Goal: Information Seeking & Learning: Learn about a topic

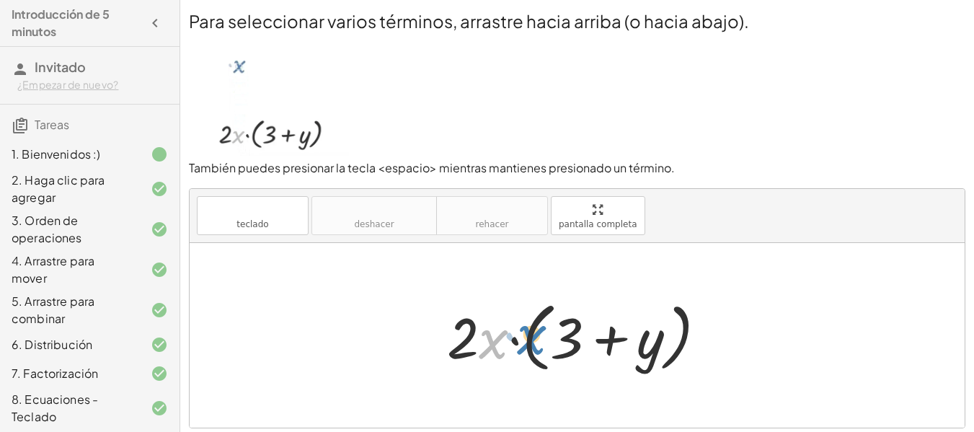
scroll to position [105, 0]
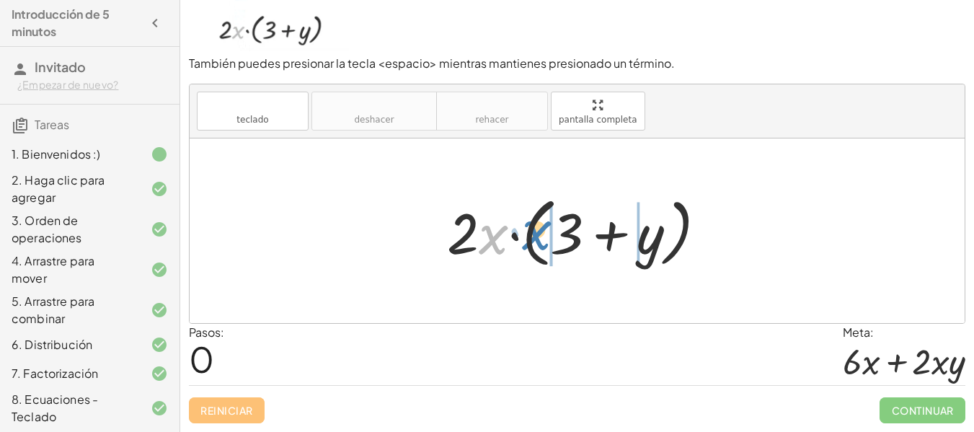
drag, startPoint x: 526, startPoint y: 244, endPoint x: 568, endPoint y: 236, distance: 42.5
click at [568, 236] on div at bounding box center [582, 231] width 285 height 83
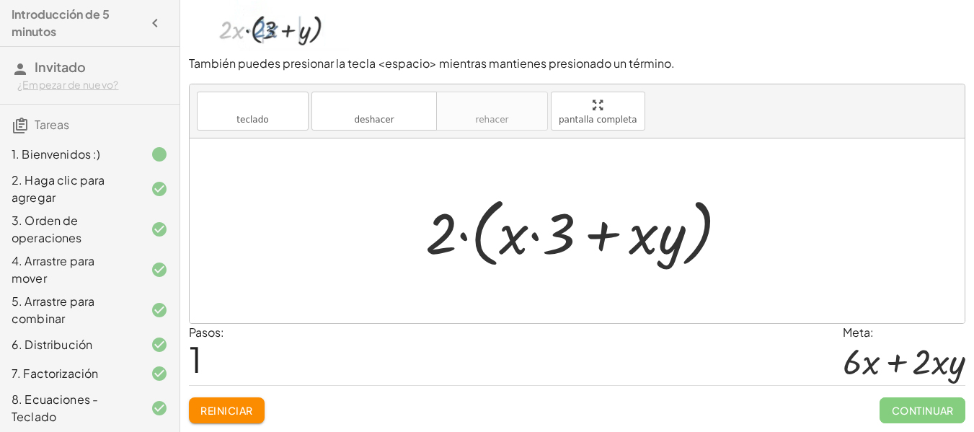
scroll to position [0, 0]
drag, startPoint x: 517, startPoint y: 232, endPoint x: 424, endPoint y: 234, distance: 93.7
click at [424, 234] on div at bounding box center [582, 231] width 329 height 83
drag, startPoint x: 445, startPoint y: 229, endPoint x: 559, endPoint y: 226, distance: 114.6
click at [559, 226] on div at bounding box center [582, 231] width 329 height 83
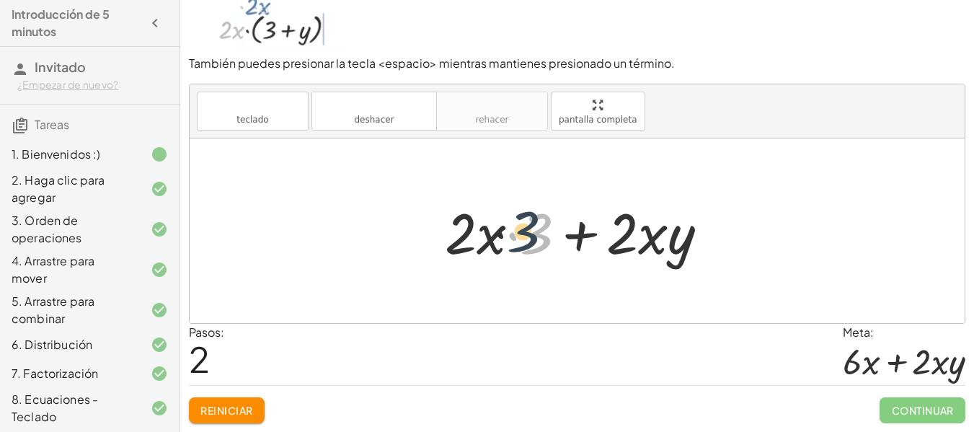
drag, startPoint x: 541, startPoint y: 231, endPoint x: 492, endPoint y: 225, distance: 49.4
click at [492, 225] on div at bounding box center [582, 231] width 290 height 74
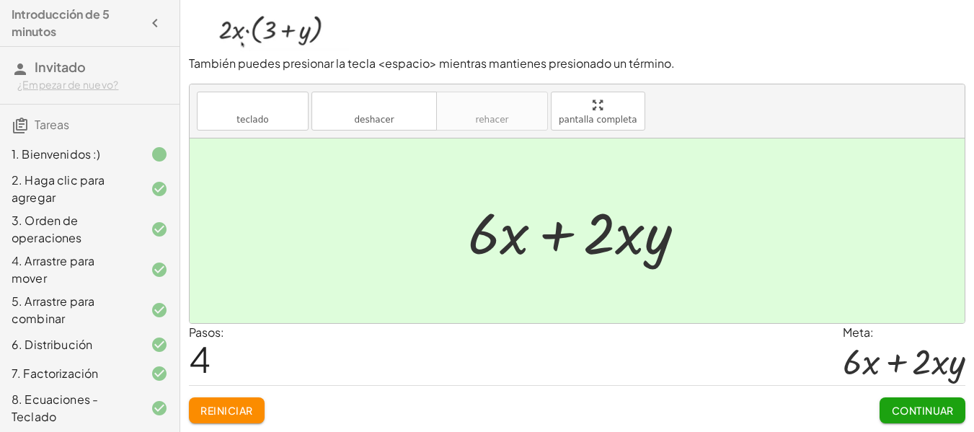
click at [922, 412] on font "Continuar" at bounding box center [923, 410] width 62 height 13
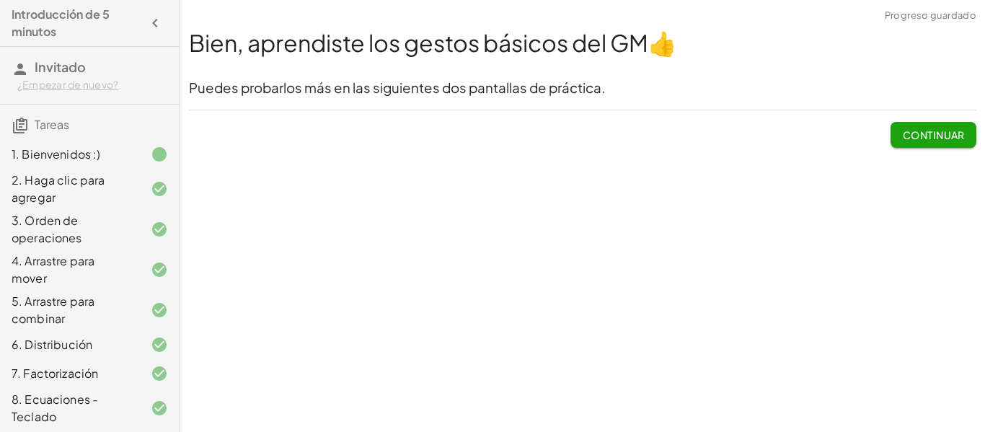
click at [933, 137] on font "Continuar" at bounding box center [933, 134] width 62 height 13
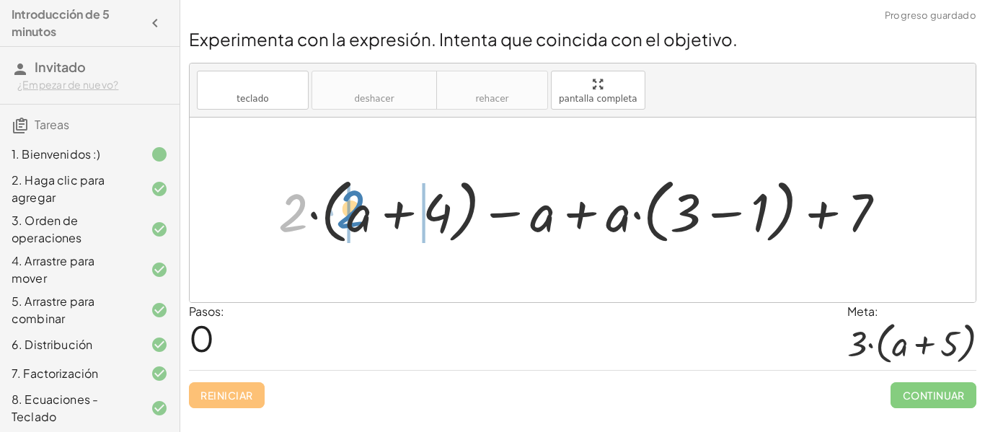
drag, startPoint x: 297, startPoint y: 213, endPoint x: 360, endPoint y: 213, distance: 63.4
click at [360, 213] on div at bounding box center [587, 210] width 633 height 78
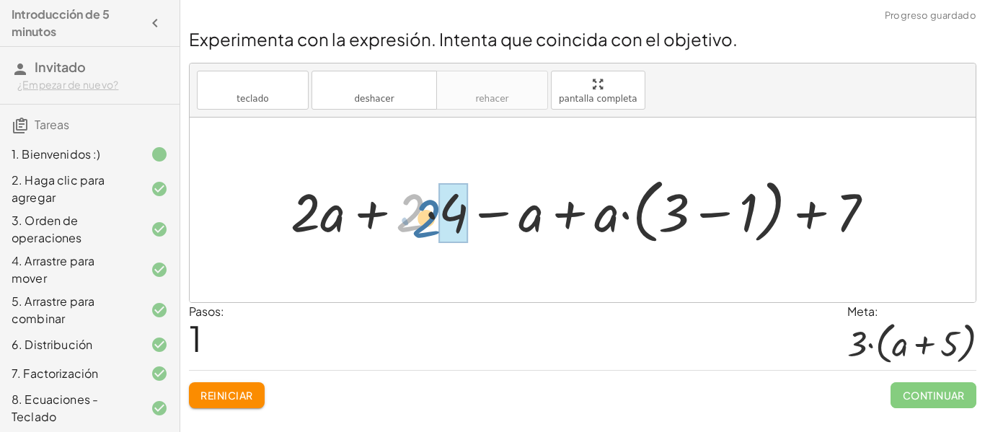
drag, startPoint x: 401, startPoint y: 218, endPoint x: 432, endPoint y: 218, distance: 31.0
click at [432, 218] on div at bounding box center [587, 210] width 609 height 78
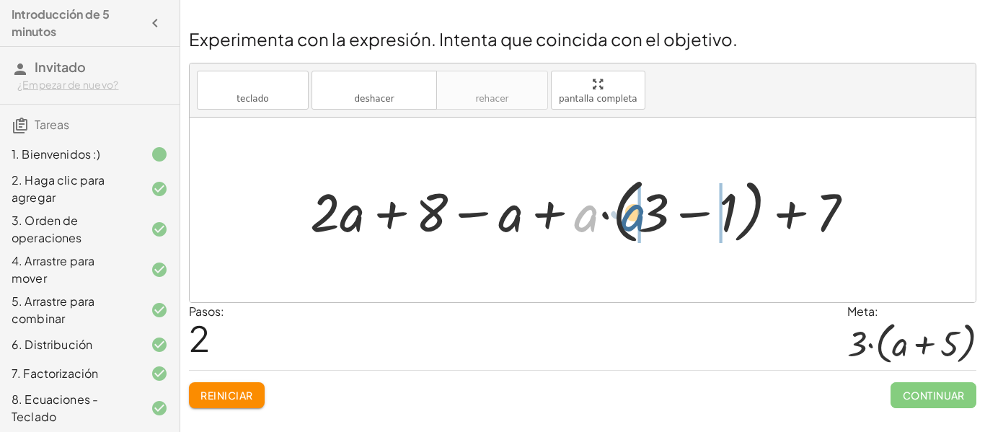
drag, startPoint x: 590, startPoint y: 222, endPoint x: 649, endPoint y: 223, distance: 59.1
click at [649, 223] on div at bounding box center [587, 210] width 569 height 78
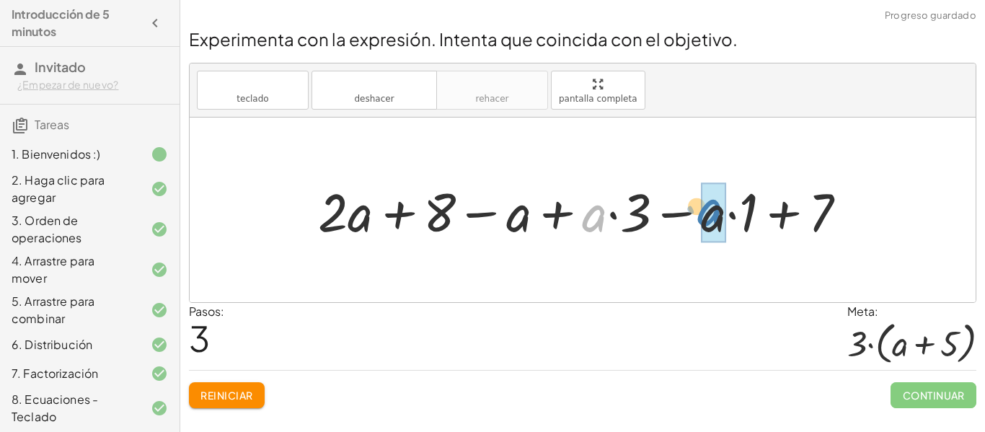
drag, startPoint x: 596, startPoint y: 226, endPoint x: 720, endPoint y: 221, distance: 124.0
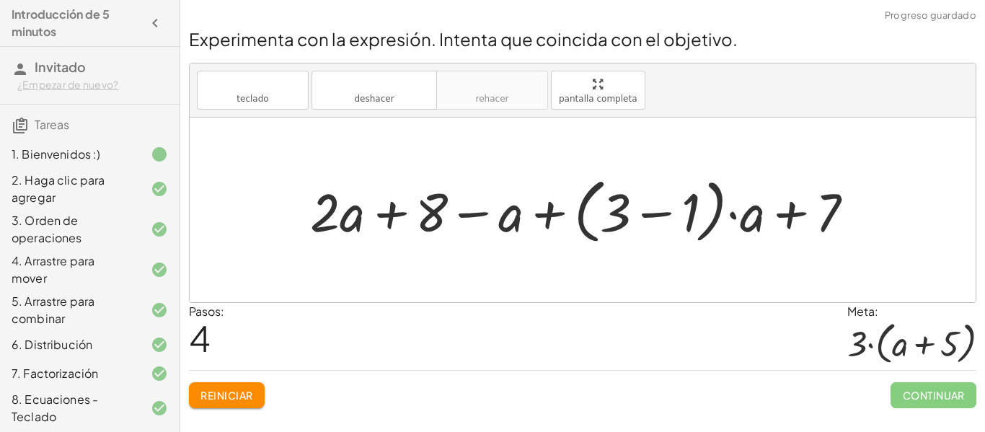
click at [754, 221] on div at bounding box center [587, 210] width 569 height 78
click at [690, 212] on div at bounding box center [587, 210] width 569 height 78
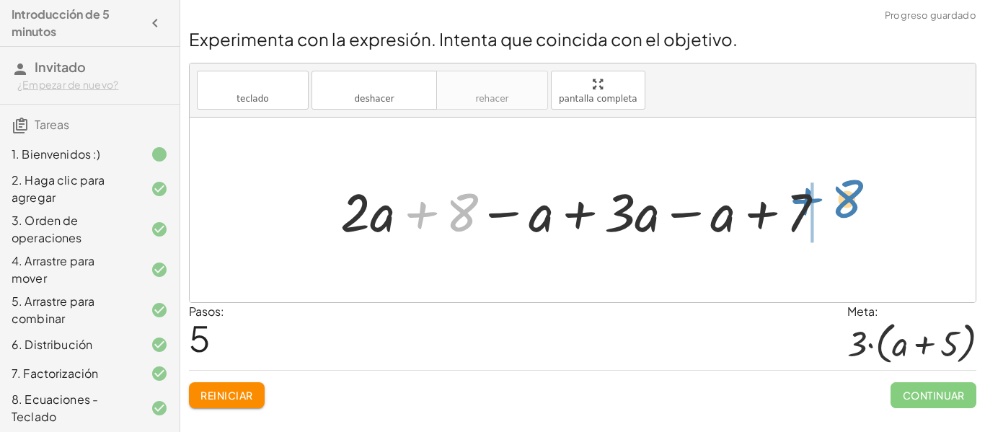
drag, startPoint x: 451, startPoint y: 216, endPoint x: 822, endPoint y: 201, distance: 371.5
click at [822, 201] on div at bounding box center [588, 210] width 510 height 70
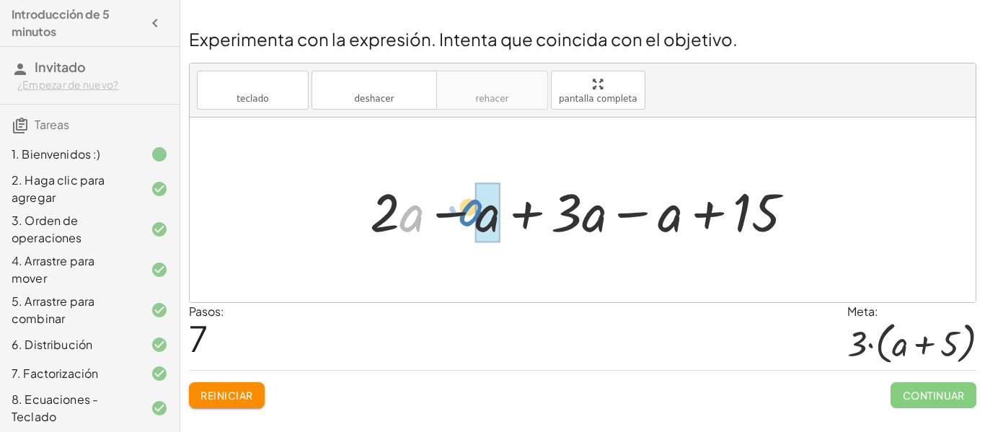
drag, startPoint x: 410, startPoint y: 222, endPoint x: 471, endPoint y: 216, distance: 60.8
click at [471, 216] on div at bounding box center [588, 210] width 450 height 70
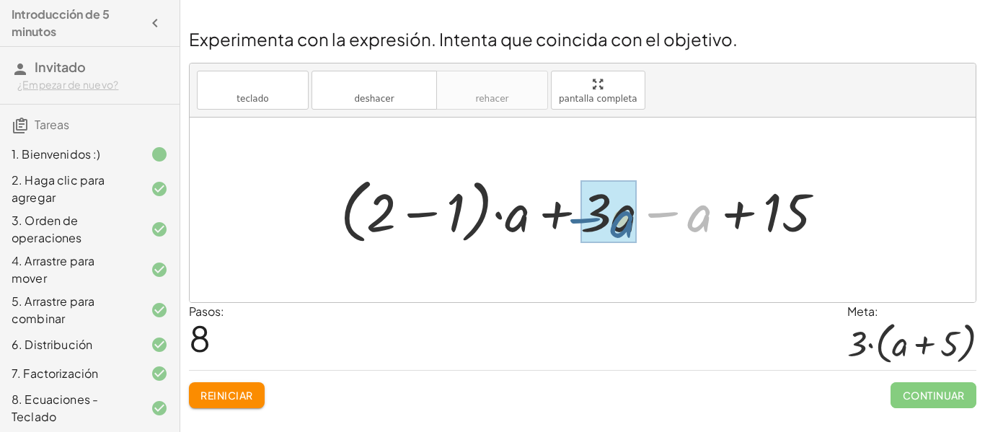
drag, startPoint x: 696, startPoint y: 217, endPoint x: 609, endPoint y: 223, distance: 86.7
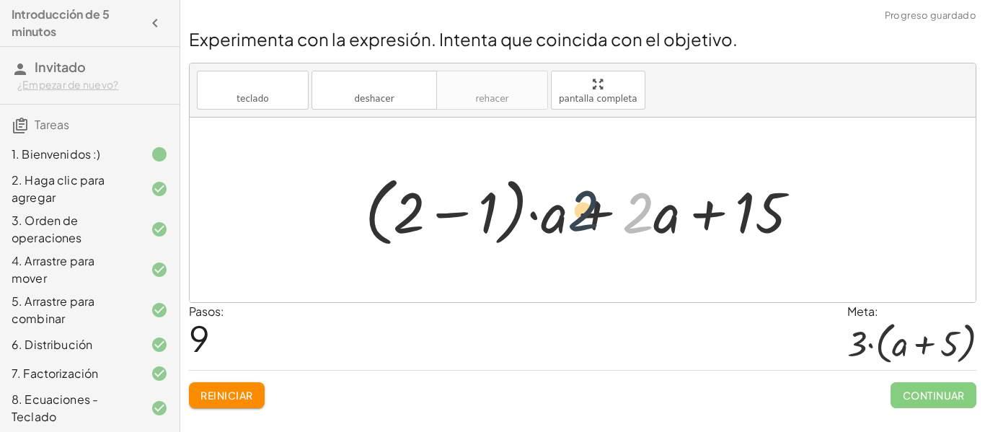
drag, startPoint x: 556, startPoint y: 218, endPoint x: 529, endPoint y: 220, distance: 26.8
click at [529, 220] on div at bounding box center [587, 210] width 460 height 83
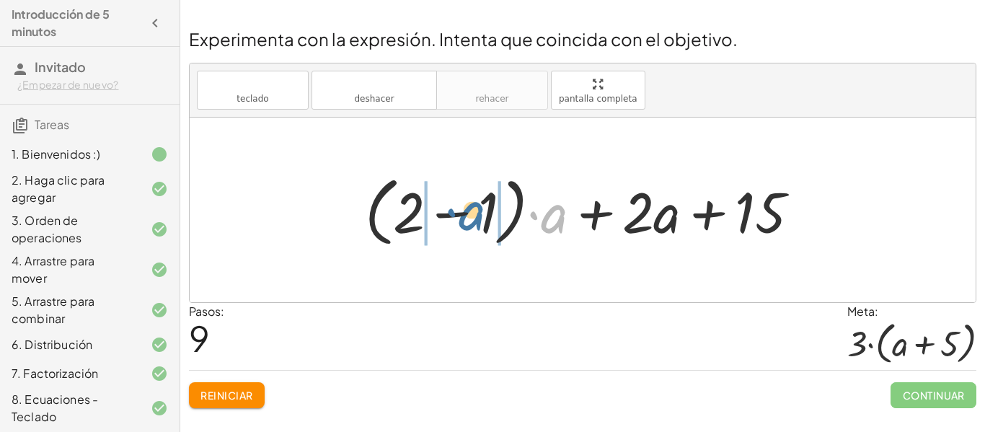
drag, startPoint x: 547, startPoint y: 218, endPoint x: 457, endPoint y: 214, distance: 90.2
click at [457, 214] on div at bounding box center [587, 210] width 460 height 83
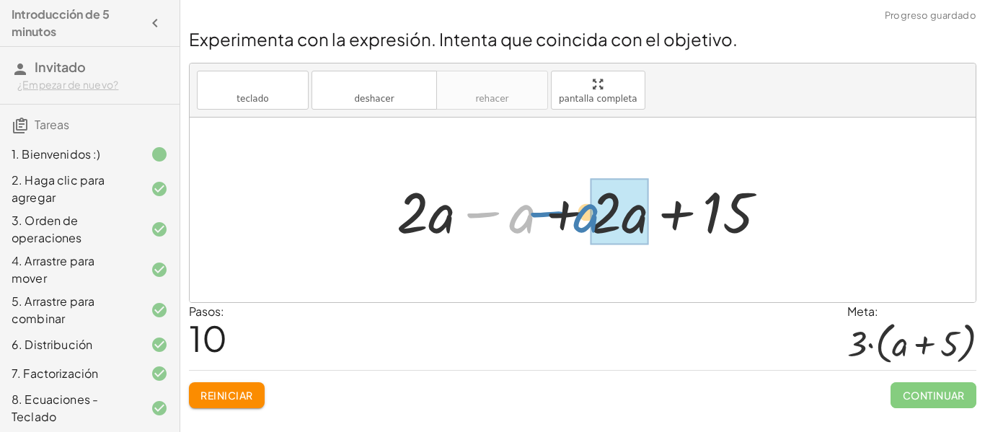
drag, startPoint x: 523, startPoint y: 217, endPoint x: 591, endPoint y: 216, distance: 67.8
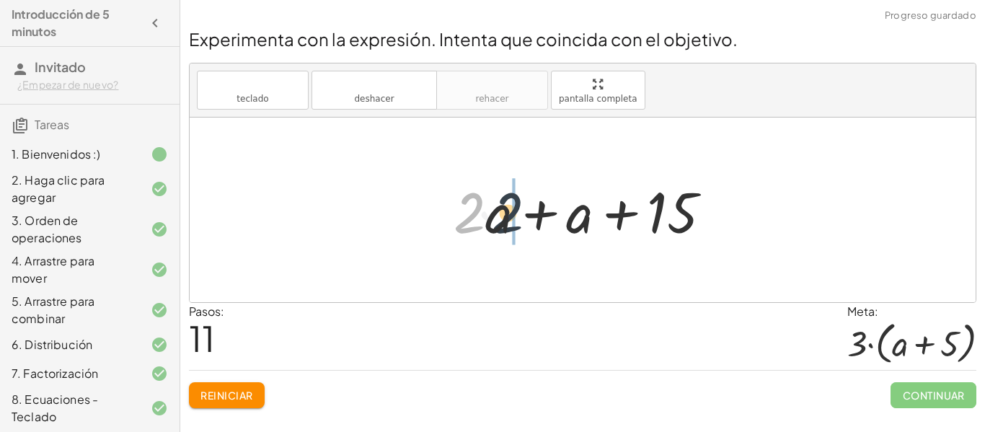
drag, startPoint x: 484, startPoint y: 216, endPoint x: 551, endPoint y: 216, distance: 67.8
click at [551, 216] on div at bounding box center [588, 210] width 284 height 74
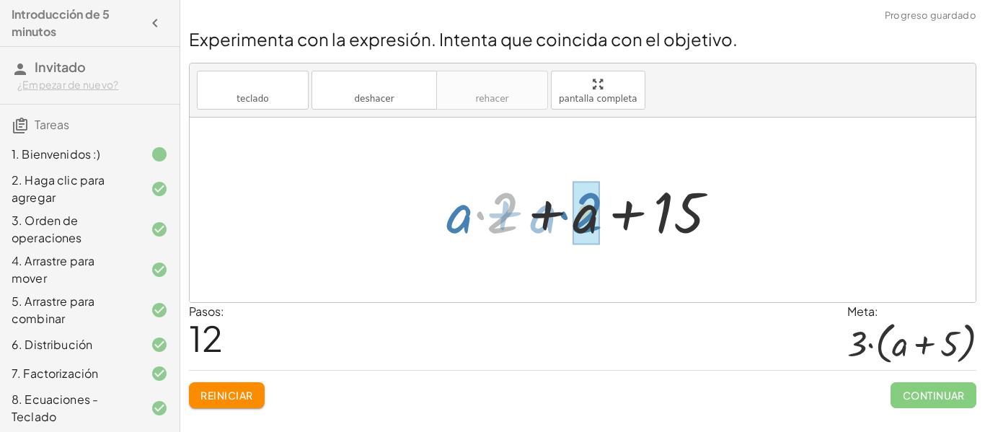
drag, startPoint x: 488, startPoint y: 218, endPoint x: 572, endPoint y: 218, distance: 83.6
click at [572, 218] on div at bounding box center [588, 210] width 298 height 74
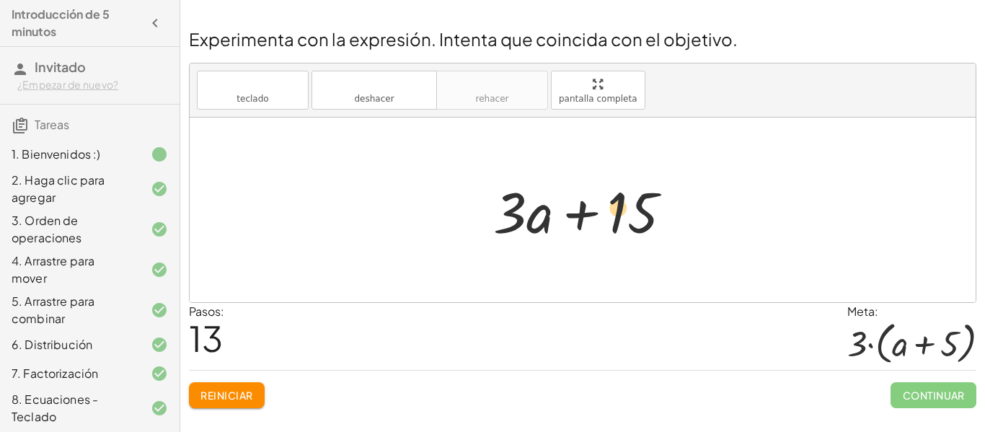
drag, startPoint x: 532, startPoint y: 216, endPoint x: 610, endPoint y: 210, distance: 78.0
click at [610, 210] on div at bounding box center [588, 210] width 205 height 74
drag, startPoint x: 555, startPoint y: 216, endPoint x: 634, endPoint y: 211, distance: 79.4
click at [634, 211] on div at bounding box center [588, 210] width 205 height 74
drag, startPoint x: 542, startPoint y: 208, endPoint x: 527, endPoint y: 213, distance: 16.0
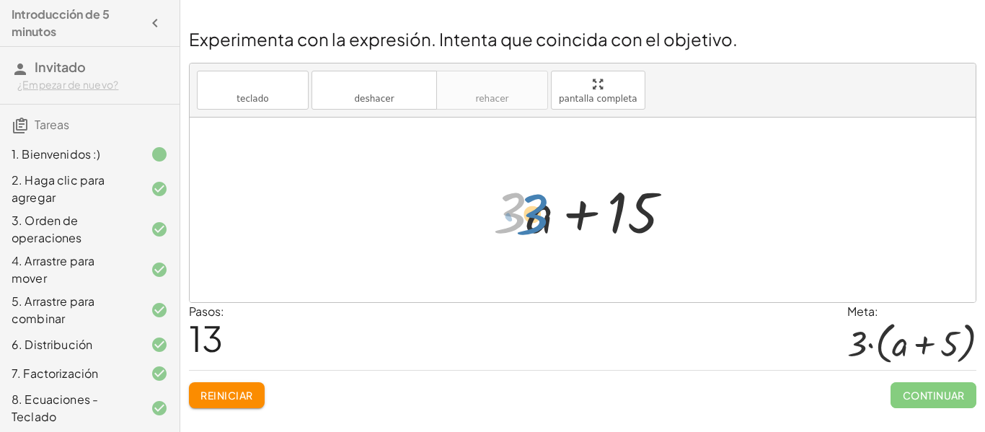
click at [527, 213] on div at bounding box center [588, 210] width 205 height 74
drag, startPoint x: 538, startPoint y: 215, endPoint x: 680, endPoint y: 213, distance: 141.3
click at [680, 213] on div at bounding box center [588, 210] width 205 height 74
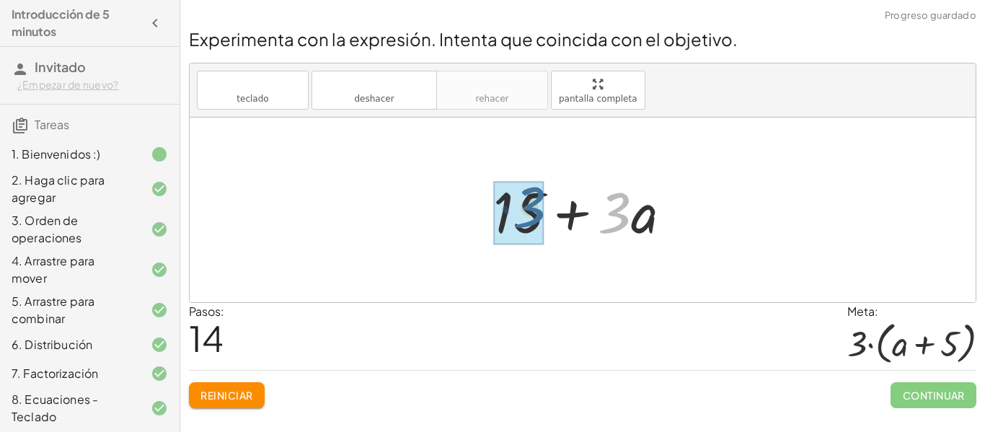
drag, startPoint x: 626, startPoint y: 213, endPoint x: 458, endPoint y: 213, distance: 168.7
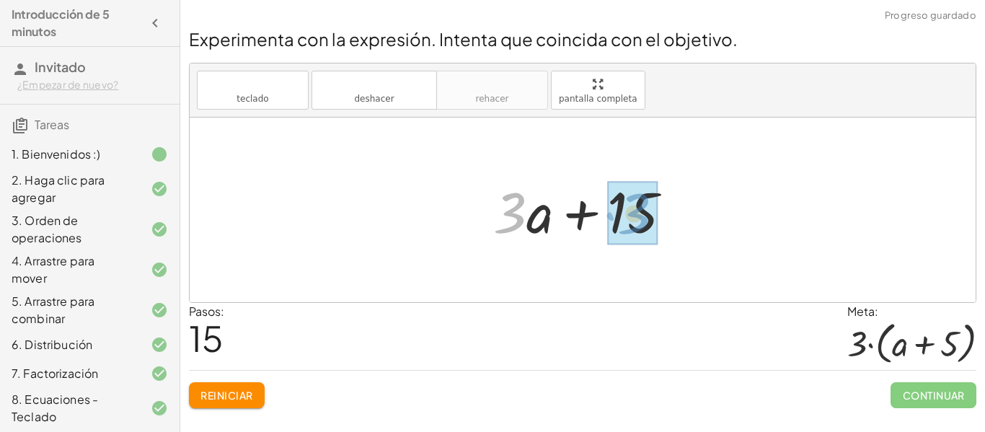
drag, startPoint x: 517, startPoint y: 215, endPoint x: 641, endPoint y: 216, distance: 124.0
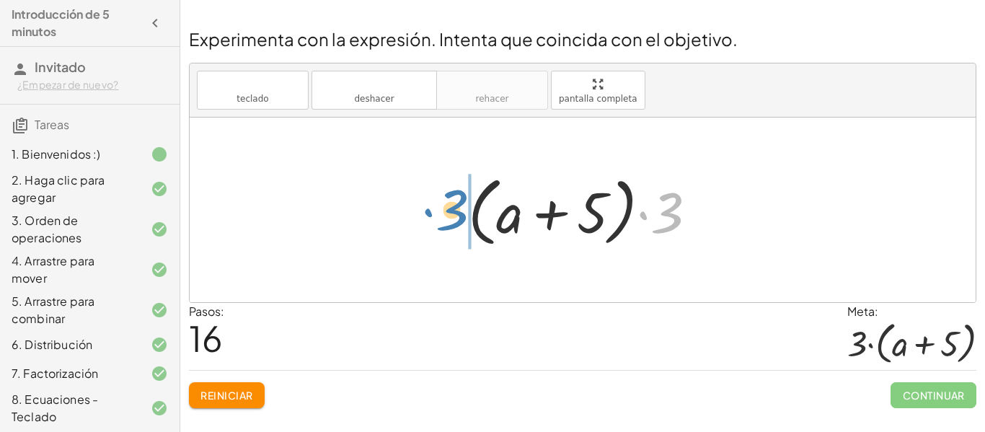
drag, startPoint x: 667, startPoint y: 226, endPoint x: 451, endPoint y: 221, distance: 215.6
click at [451, 221] on div "+ · 2 · ( + a + 4 ) − a + · a · ( + 3 − 1 ) + 7 + · 2 · a + · 2 · 4 − a + · a ·…" at bounding box center [582, 210] width 273 height 90
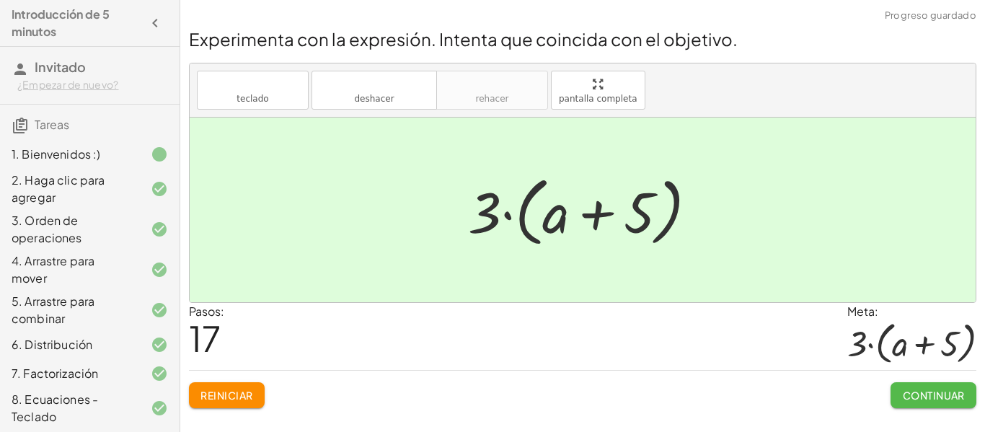
click at [955, 390] on font "Continuar" at bounding box center [933, 394] width 62 height 13
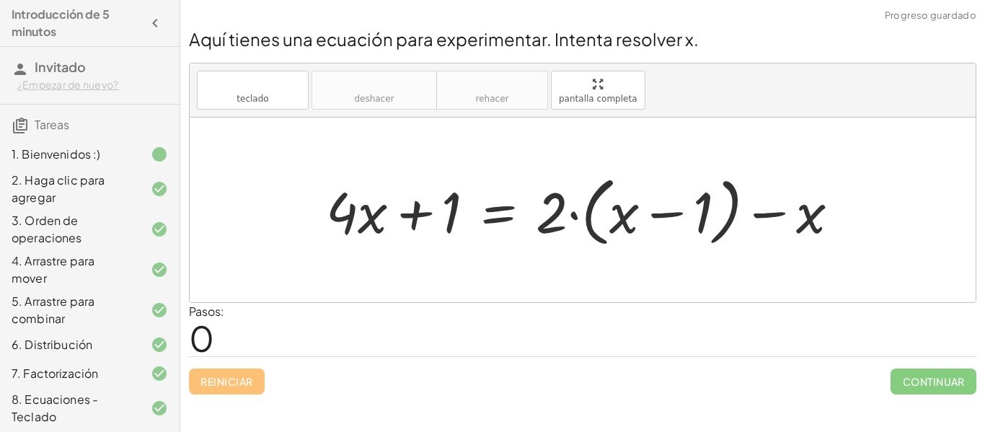
scroll to position [221, 0]
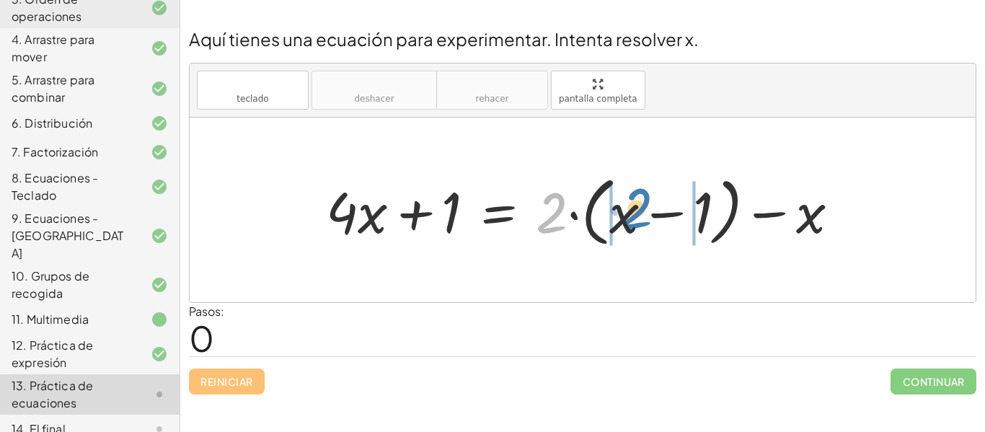
drag, startPoint x: 541, startPoint y: 230, endPoint x: 624, endPoint y: 225, distance: 83.8
click at [624, 225] on div at bounding box center [588, 210] width 539 height 83
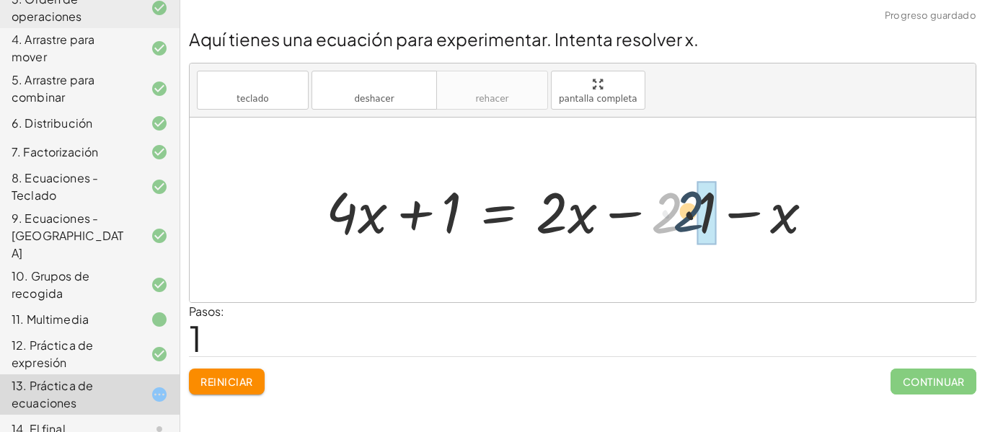
drag, startPoint x: 661, startPoint y: 221, endPoint x: 688, endPoint y: 219, distance: 27.4
click at [688, 219] on div at bounding box center [575, 210] width 513 height 74
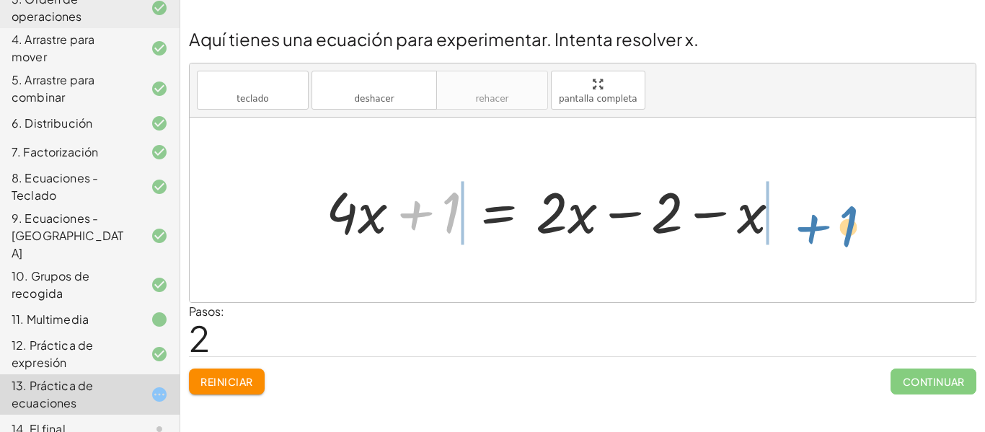
drag, startPoint x: 452, startPoint y: 207, endPoint x: 819, endPoint y: 210, distance: 367.6
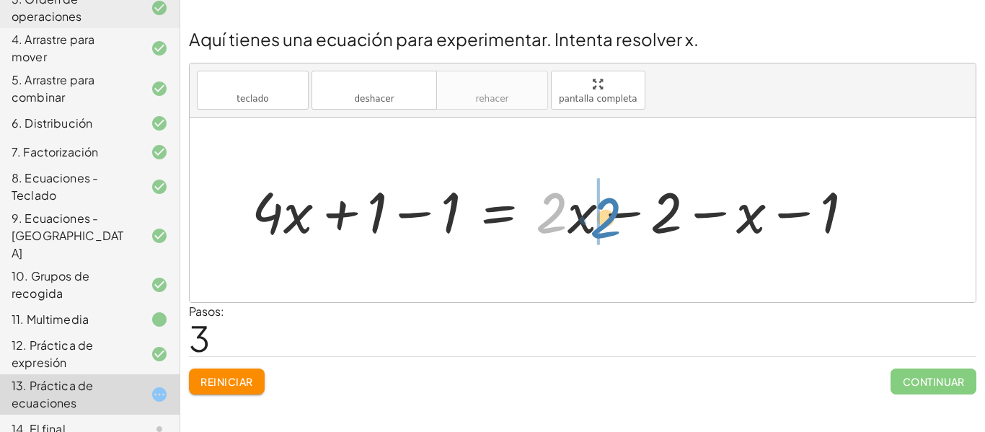
drag, startPoint x: 551, startPoint y: 223, endPoint x: 599, endPoint y: 228, distance: 48.5
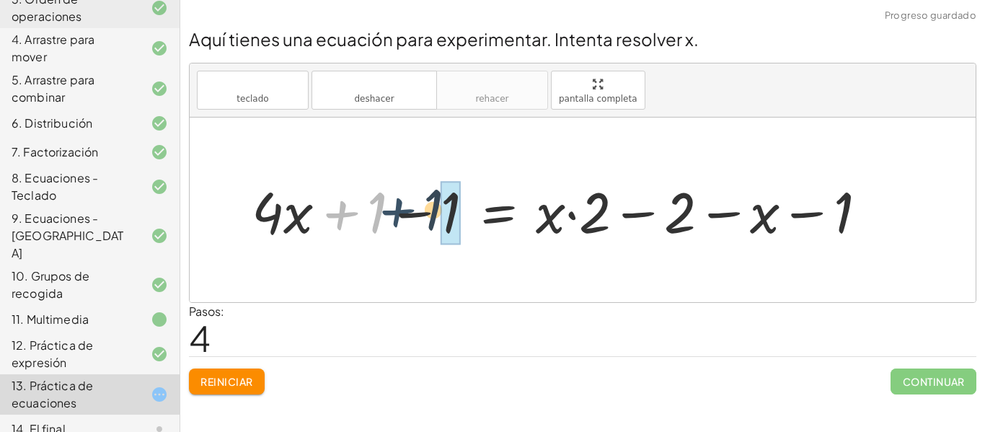
drag, startPoint x: 342, startPoint y: 211, endPoint x: 406, endPoint y: 209, distance: 64.9
click at [406, 209] on div at bounding box center [564, 210] width 641 height 74
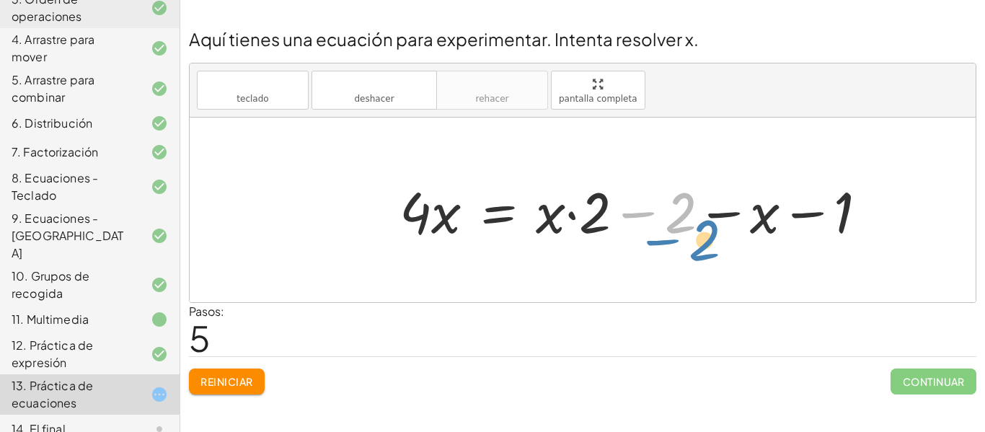
drag, startPoint x: 681, startPoint y: 216, endPoint x: 701, endPoint y: 223, distance: 20.8
click at [701, 223] on div at bounding box center [639, 210] width 494 height 74
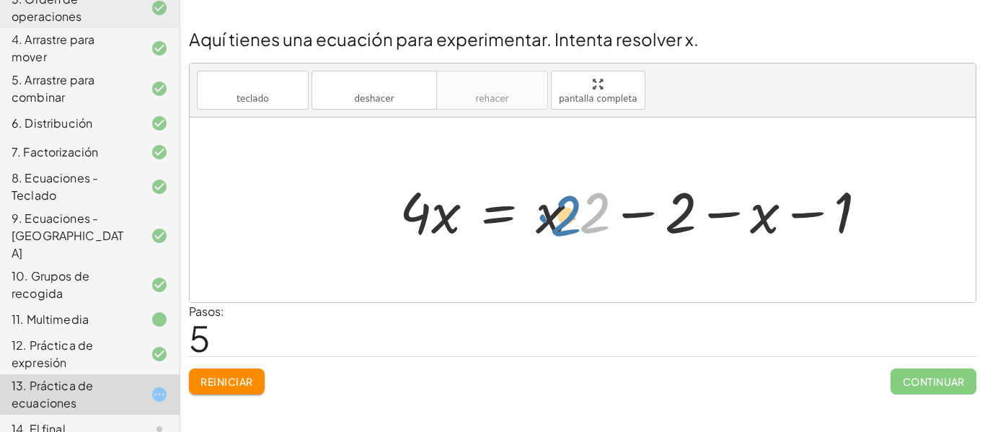
drag, startPoint x: 594, startPoint y: 211, endPoint x: 564, endPoint y: 214, distance: 29.7
click at [564, 214] on div at bounding box center [639, 210] width 494 height 74
drag, startPoint x: 587, startPoint y: 222, endPoint x: 575, endPoint y: 224, distance: 11.7
click at [575, 224] on div at bounding box center [639, 210] width 494 height 74
drag, startPoint x: 546, startPoint y: 224, endPoint x: 598, endPoint y: 225, distance: 52.6
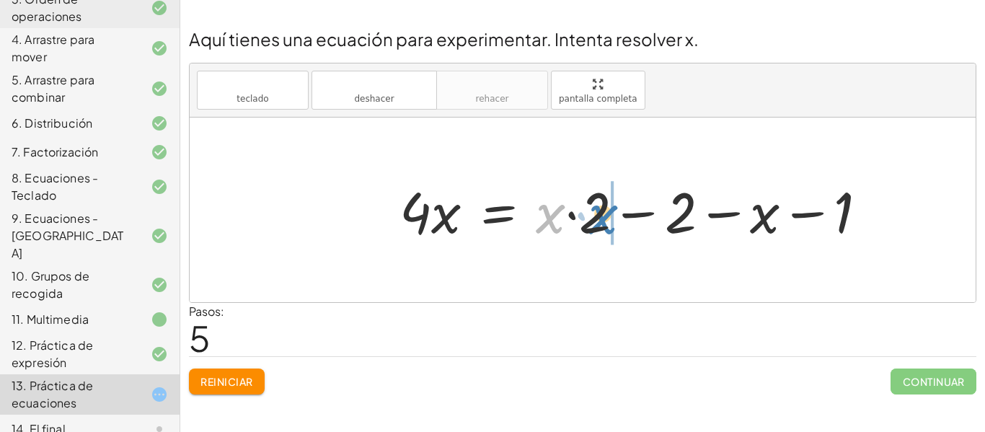
click at [598, 225] on div at bounding box center [639, 210] width 494 height 74
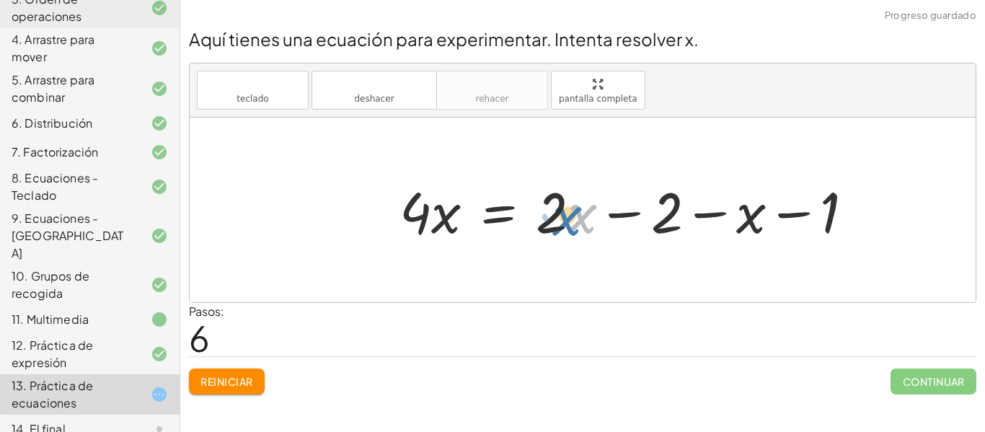
click at [575, 222] on div at bounding box center [632, 210] width 480 height 74
drag, startPoint x: 556, startPoint y: 210, endPoint x: 571, endPoint y: 212, distance: 14.6
click at [571, 212] on div at bounding box center [632, 210] width 480 height 74
